Goal: Share content

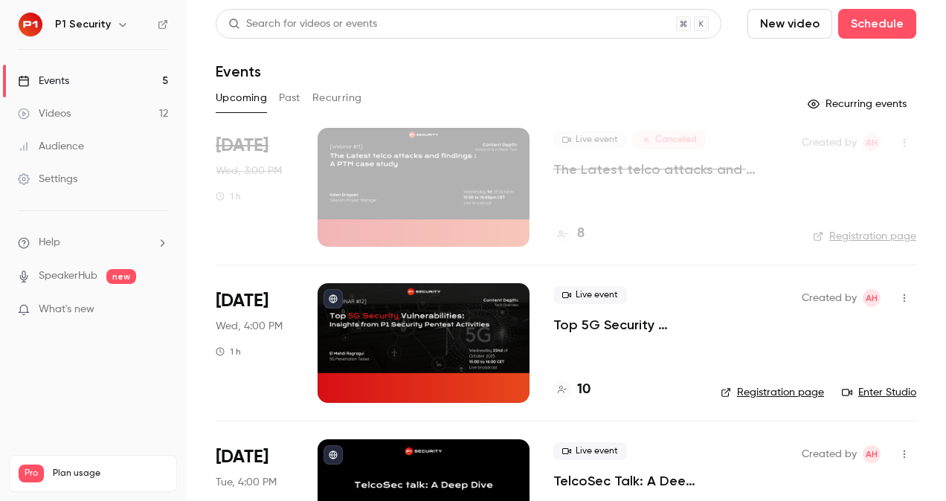
scroll to position [394, 0]
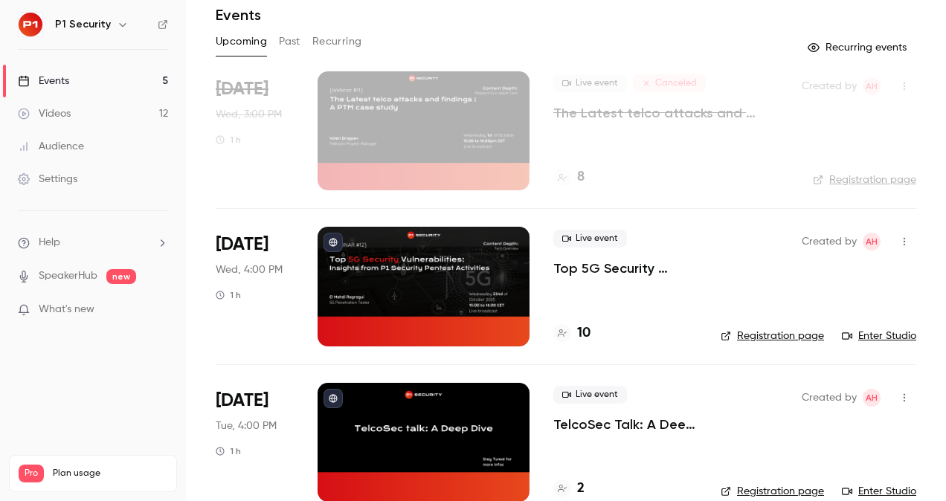
scroll to position [61, 0]
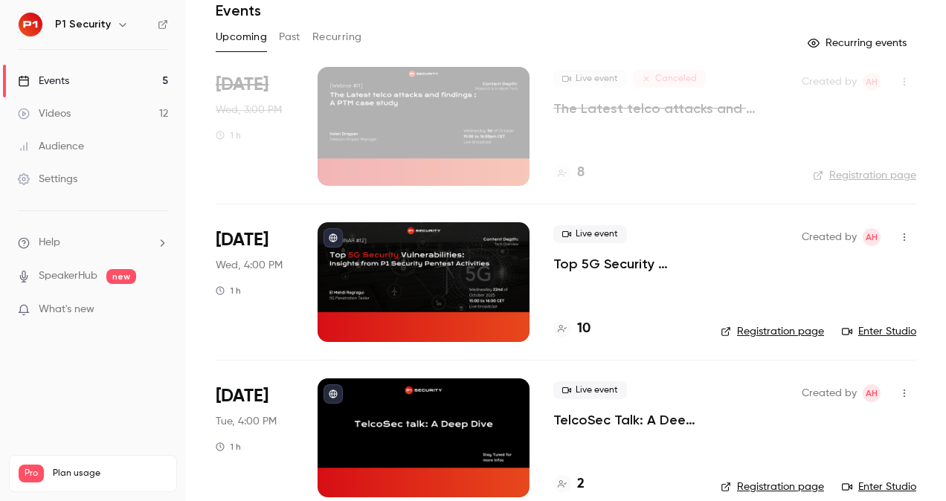
click at [619, 253] on div "Live event Top 5G Security Vulnerabilities: Insights from P1 Security Pentest A…" at bounding box center [625, 249] width 144 height 48
drag, startPoint x: 618, startPoint y: 253, endPoint x: 617, endPoint y: 266, distance: 13.5
click at [620, 263] on p "Top 5G Security Vulnerabilities: Insights from P1 Security Pentest Activities" at bounding box center [625, 264] width 144 height 18
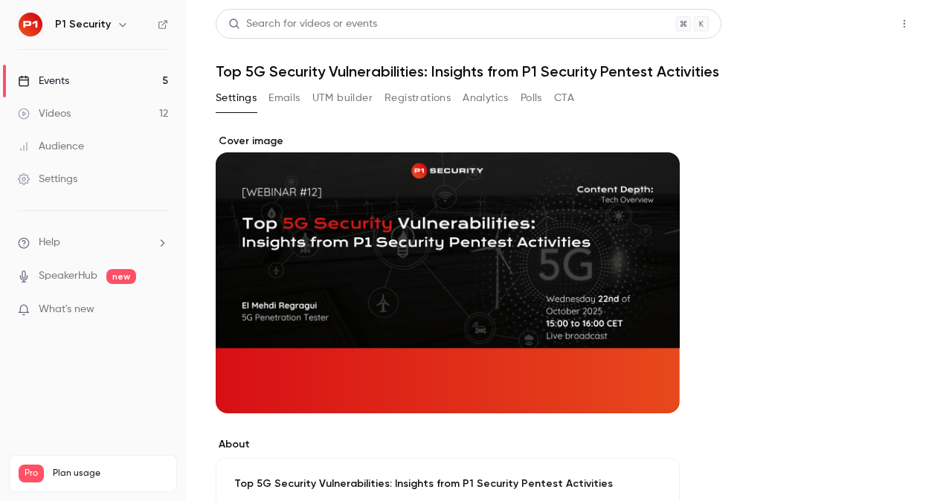
click at [843, 21] on button "Share" at bounding box center [851, 24] width 59 height 30
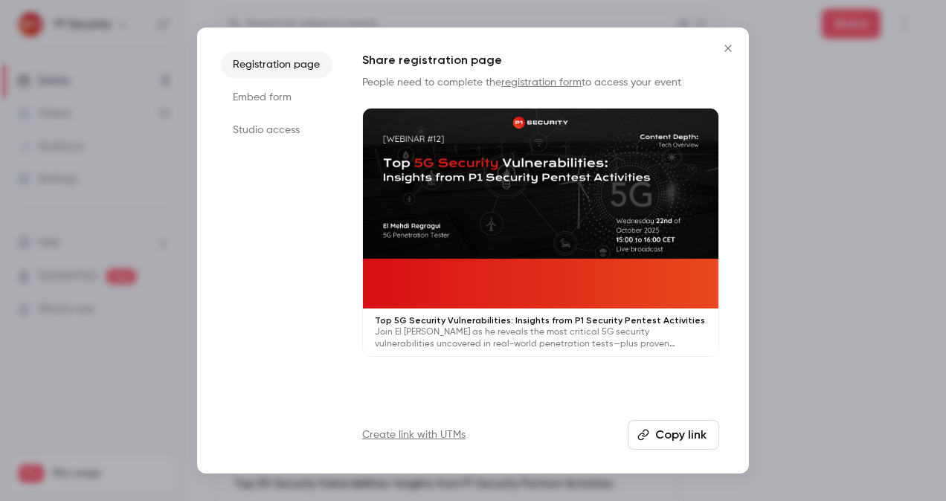
click at [713, 437] on button "Copy link" at bounding box center [673, 435] width 91 height 30
click at [874, 260] on div at bounding box center [473, 250] width 946 height 501
